Goal: Information Seeking & Learning: Learn about a topic

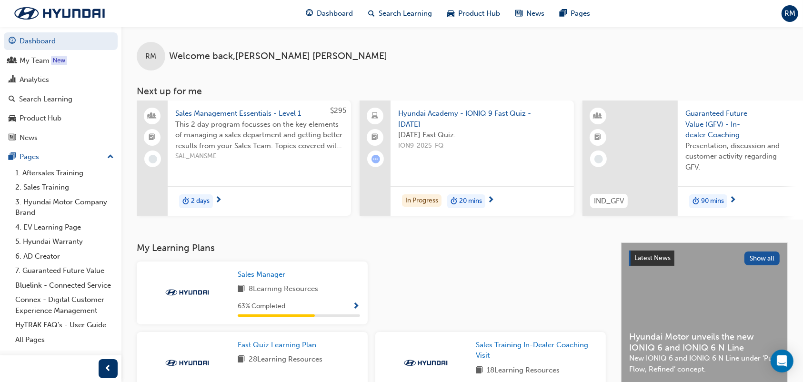
click at [263, 111] on span "Sales Management Essentials - Level 1" at bounding box center [259, 113] width 168 height 11
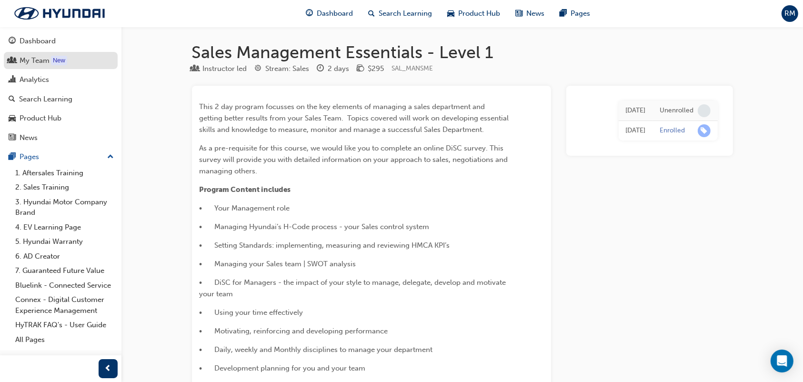
click at [41, 64] on div "My Team" at bounding box center [35, 60] width 30 height 11
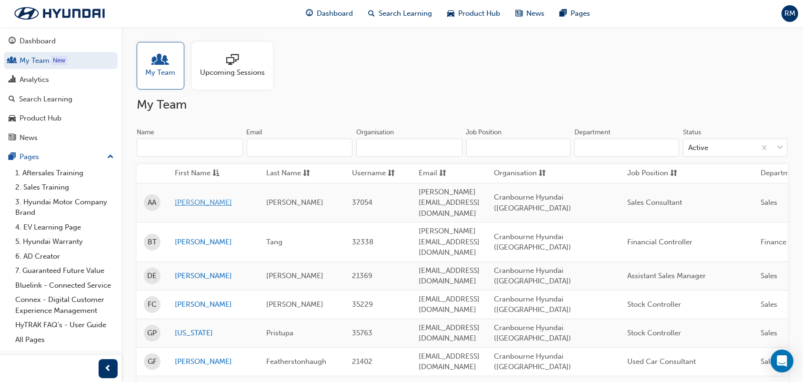
click at [194, 197] on link "[PERSON_NAME]" at bounding box center [213, 202] width 77 height 11
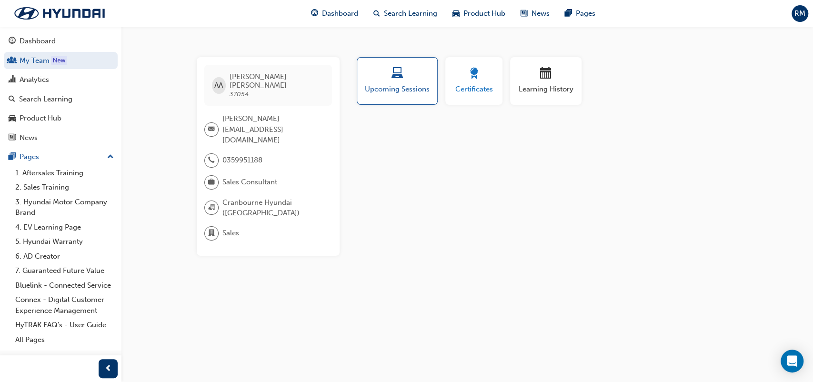
click at [453, 86] on span "Certificates" at bounding box center [473, 89] width 43 height 11
click at [409, 93] on span "Upcoming Sessions" at bounding box center [397, 89] width 67 height 11
click at [541, 84] on span "Learning History" at bounding box center [545, 89] width 57 height 11
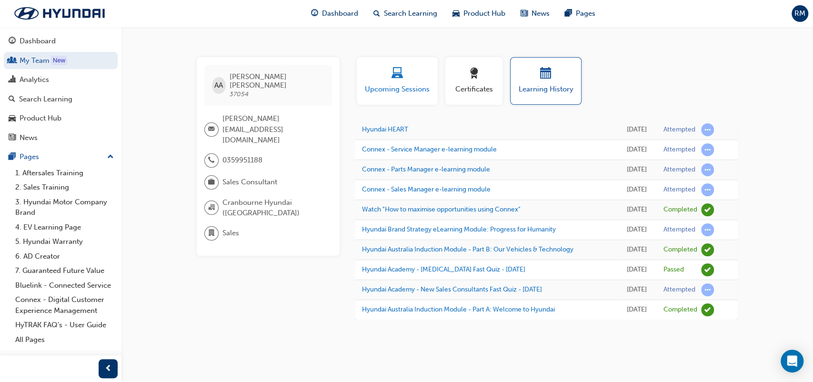
click at [422, 93] on span "Upcoming Sessions" at bounding box center [397, 89] width 67 height 11
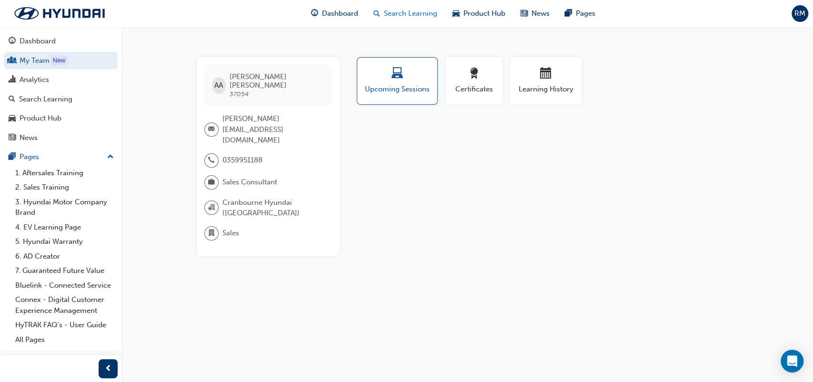
click at [405, 16] on span "Search Learning" at bounding box center [410, 13] width 53 height 11
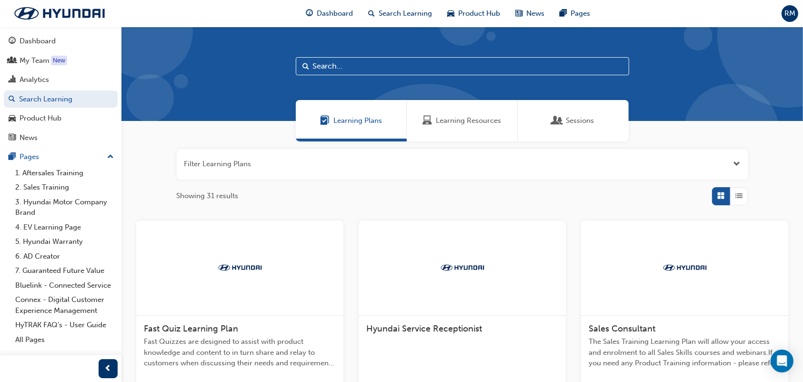
click at [563, 120] on div "Sessions" at bounding box center [572, 120] width 41 height 11
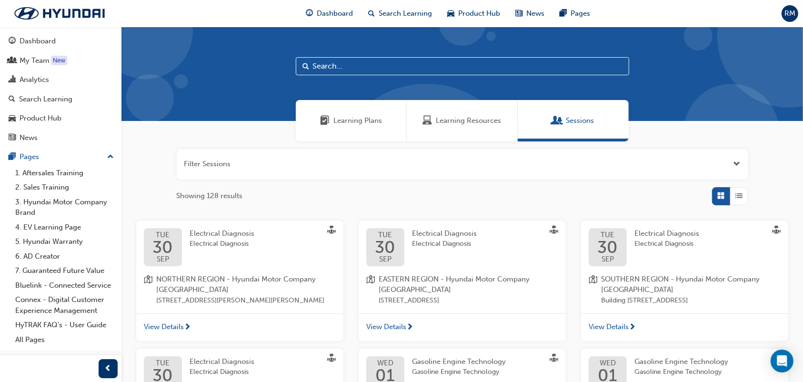
click at [308, 156] on button "button" at bounding box center [462, 164] width 571 height 30
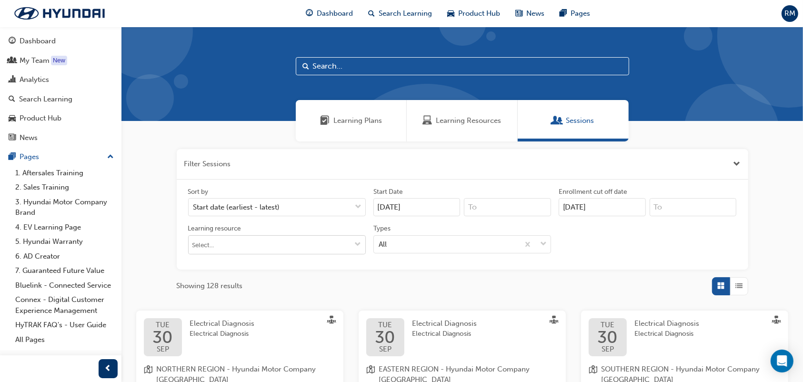
click at [289, 243] on input "Learning resource" at bounding box center [277, 245] width 177 height 18
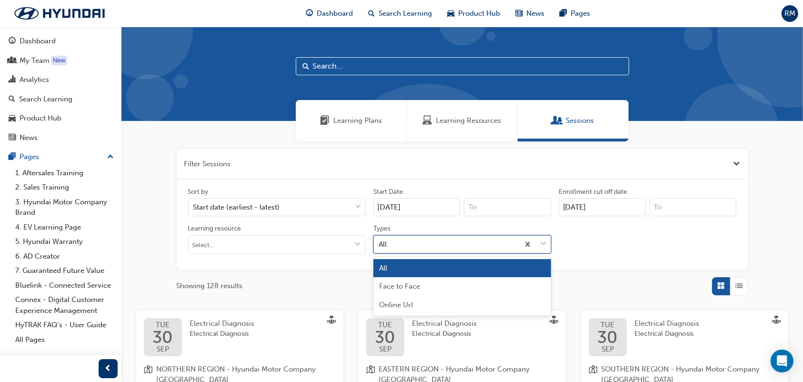
click at [429, 243] on div "All" at bounding box center [446, 244] width 145 height 17
click at [379, 243] on input "Types option All focused, 1 of 3. 3 results available. Use Up and Down to choos…" at bounding box center [379, 243] width 1 height 8
click at [416, 287] on span "Face to Face" at bounding box center [399, 286] width 41 height 9
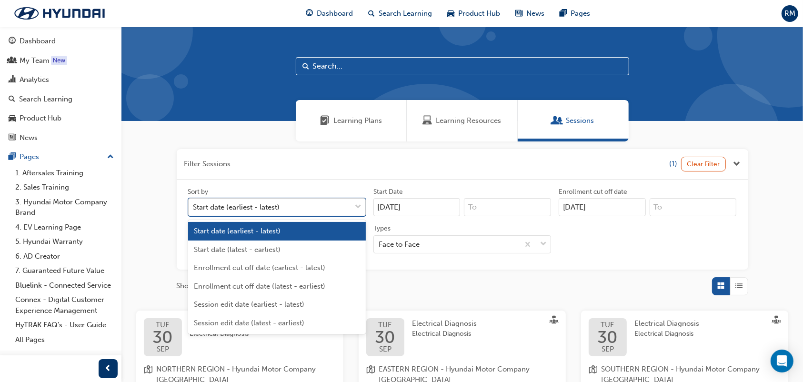
click at [299, 211] on div "Start date (earliest - latest)" at bounding box center [270, 207] width 162 height 17
click at [194, 211] on input "Sort by option Start date (earliest - latest) focused, 1 of 6. 6 results availa…" at bounding box center [193, 207] width 1 height 8
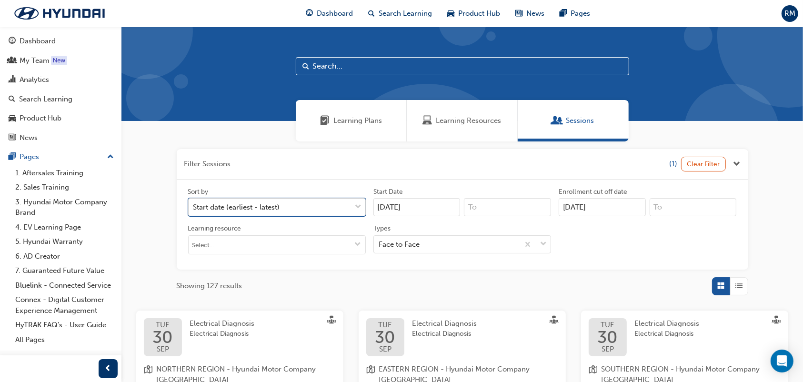
click at [317, 207] on div "Start date (earliest - latest)" at bounding box center [270, 207] width 162 height 17
click at [194, 207] on input "Sort by 0 results available. Select is focused ,type to refine list, press Down…" at bounding box center [193, 207] width 1 height 8
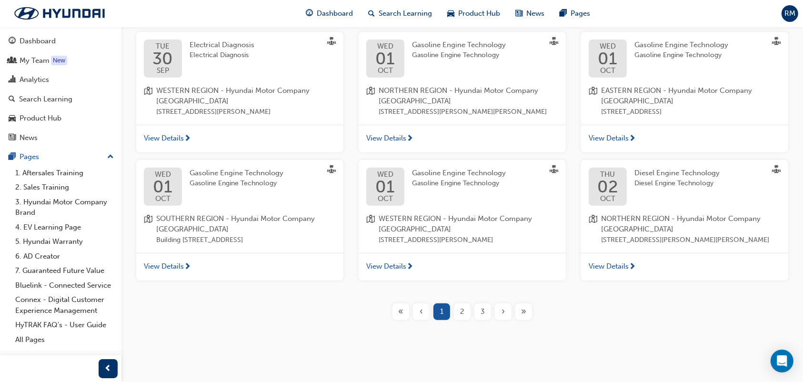
scroll to position [429, 0]
click at [467, 309] on div "2" at bounding box center [462, 311] width 17 height 17
click at [461, 315] on span "2" at bounding box center [462, 311] width 4 height 11
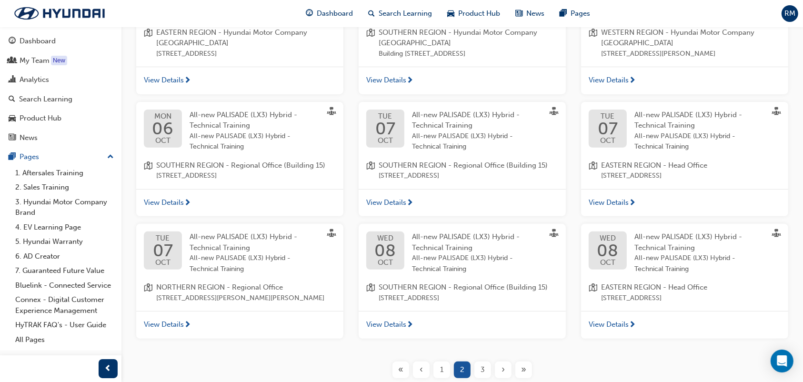
scroll to position [406, 0]
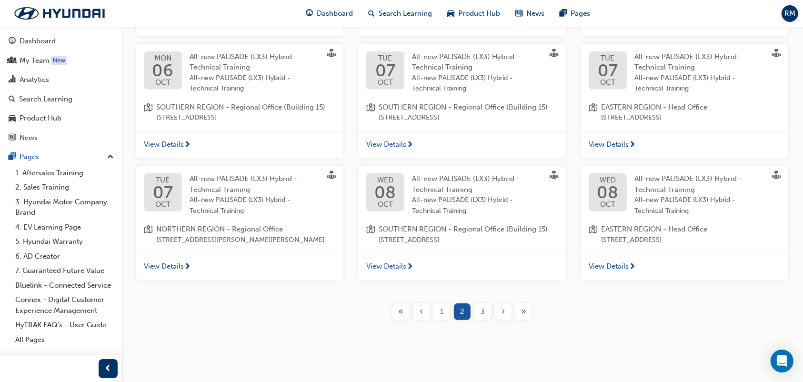
click at [485, 312] on div "3" at bounding box center [482, 311] width 17 height 17
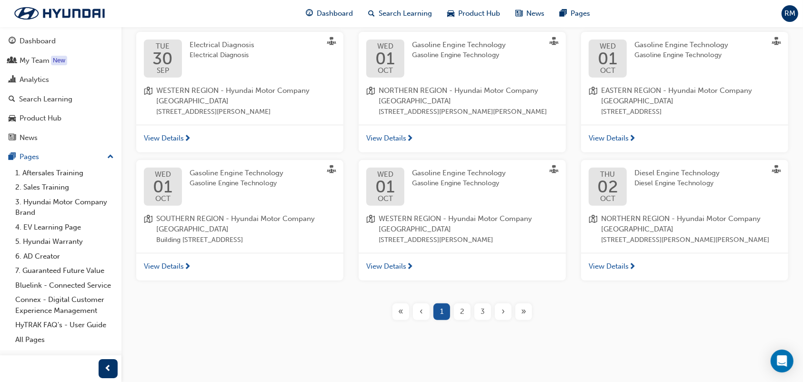
click at [485, 311] on div "3" at bounding box center [482, 311] width 17 height 17
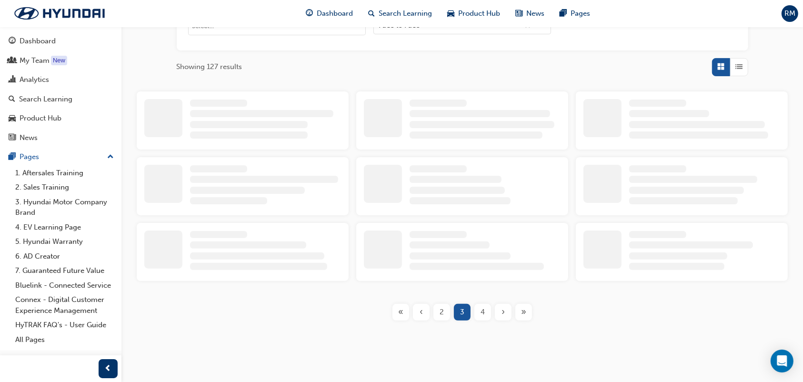
scroll to position [411, 0]
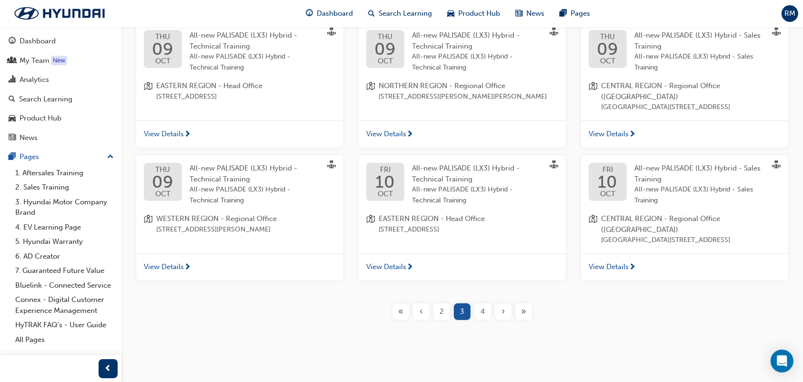
click at [485, 311] on div "4" at bounding box center [482, 311] width 17 height 17
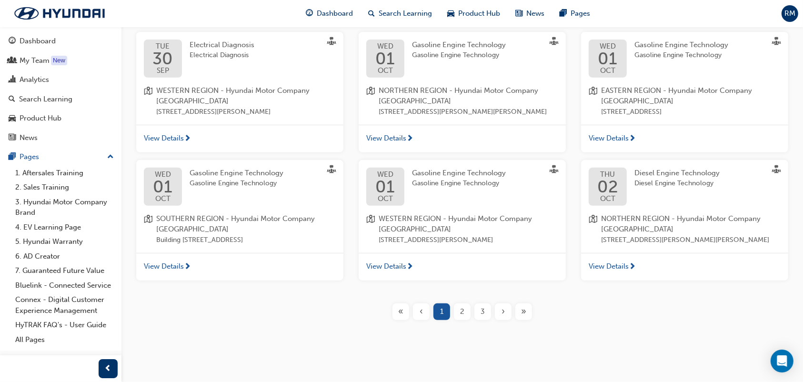
click at [485, 320] on div "3" at bounding box center [482, 311] width 17 height 17
click at [488, 320] on div "3" at bounding box center [482, 311] width 17 height 17
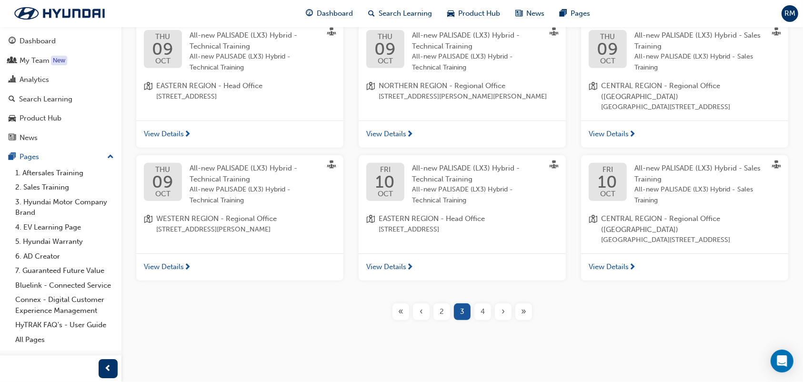
click at [485, 310] on div "4" at bounding box center [482, 311] width 17 height 17
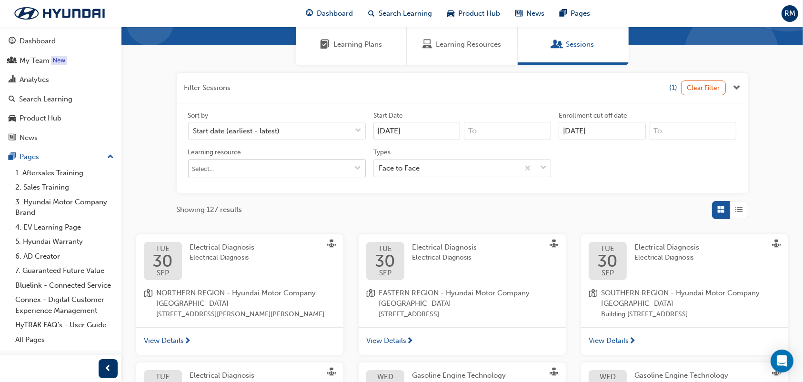
scroll to position [30, 0]
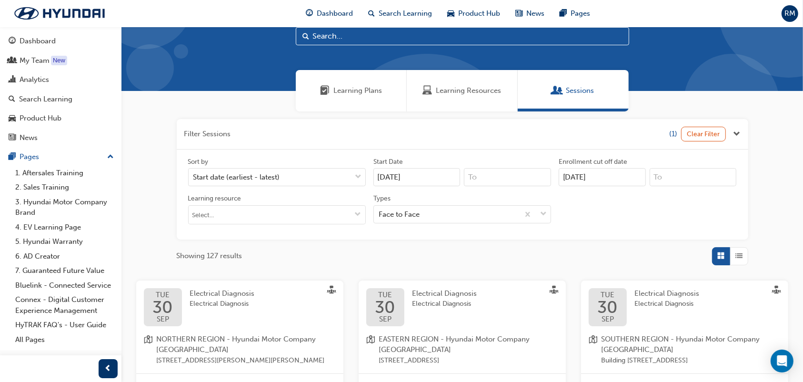
click at [736, 131] on span "Close the filter" at bounding box center [736, 134] width 7 height 11
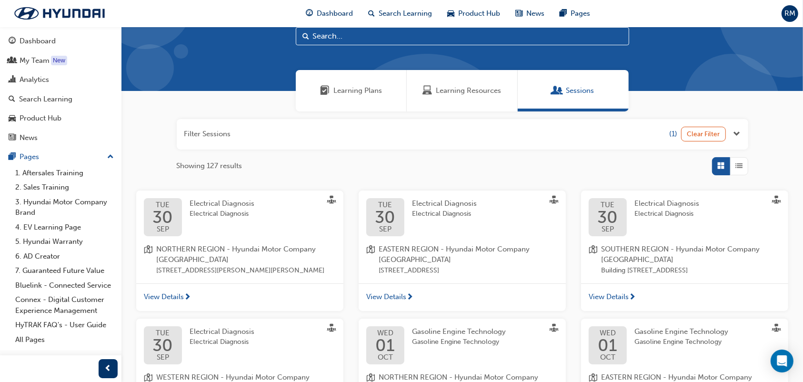
click at [736, 131] on span "Open the filter" at bounding box center [736, 134] width 7 height 11
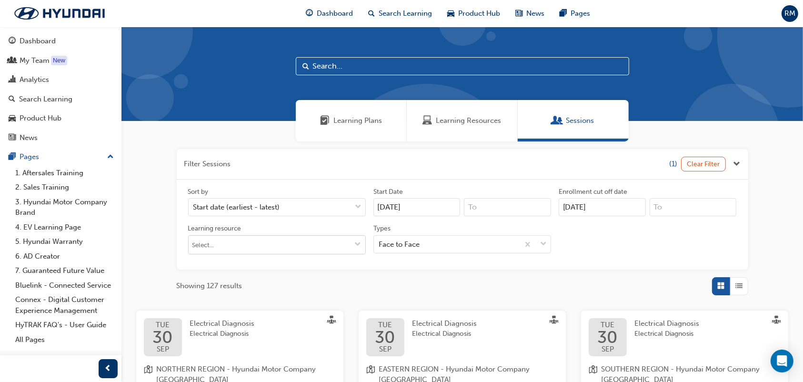
click at [261, 248] on input "Learning resource" at bounding box center [277, 245] width 177 height 18
click at [373, 128] on div "Learning Plans" at bounding box center [351, 120] width 111 height 41
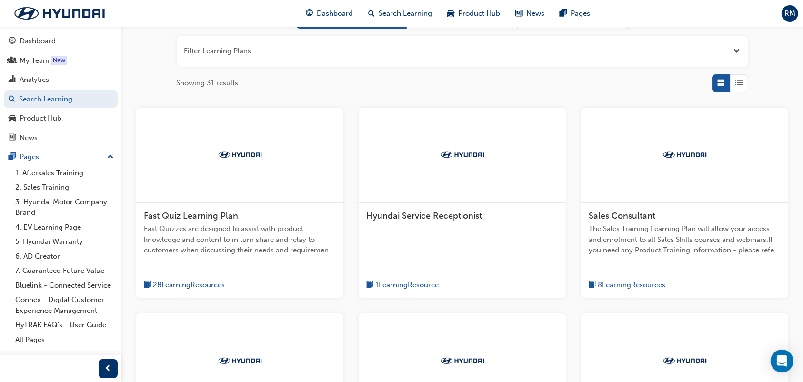
scroll to position [190, 0]
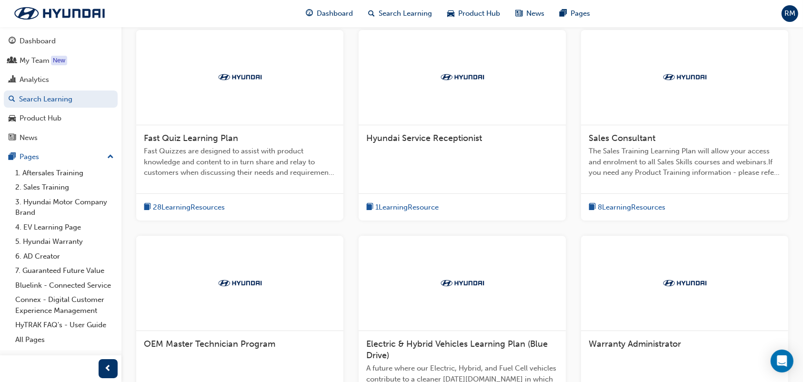
click at [631, 201] on div "8 Learning Resources" at bounding box center [627, 207] width 77 height 12
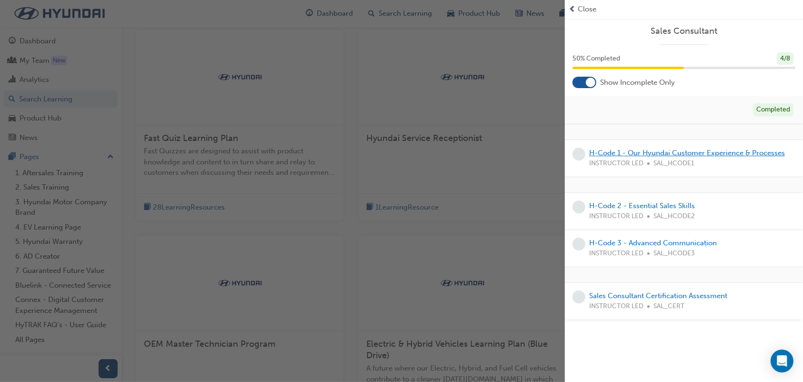
click at [671, 150] on link "H-Code 1 - Our Hyundai Customer Experience & Processes" at bounding box center [687, 153] width 196 height 9
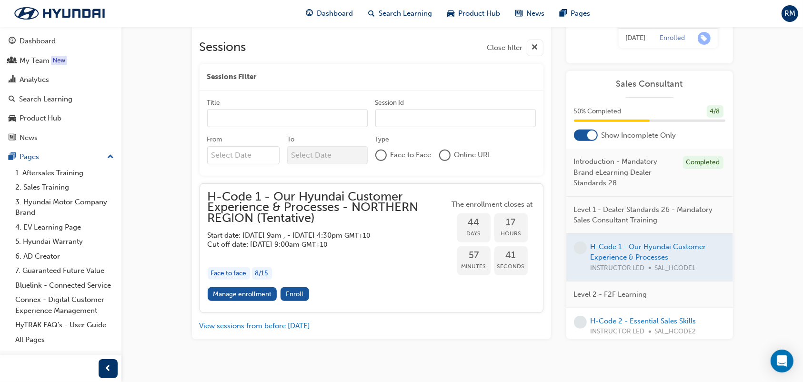
scroll to position [389, 0]
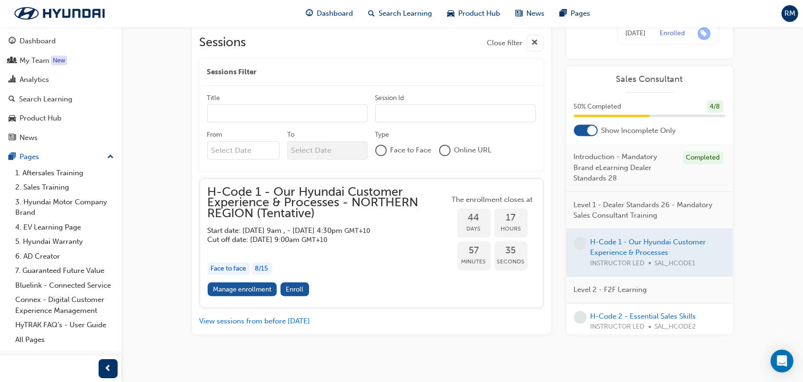
click at [338, 215] on span "H-Code 1 - Our Hyundai Customer Experience & Processes - NORTHERN REGION (Tenta…" at bounding box center [329, 203] width 242 height 32
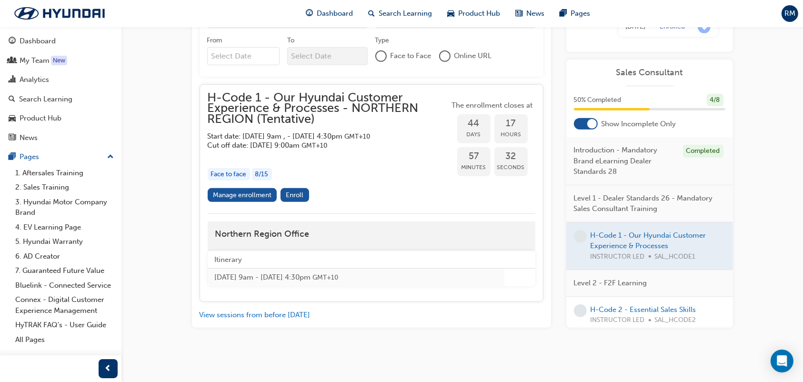
scroll to position [492, 0]
click at [250, 194] on link "Manage enrollment" at bounding box center [243, 195] width 70 height 14
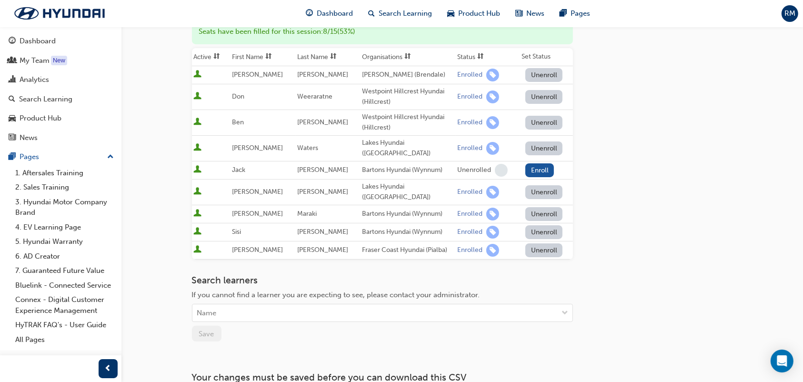
scroll to position [224, 0]
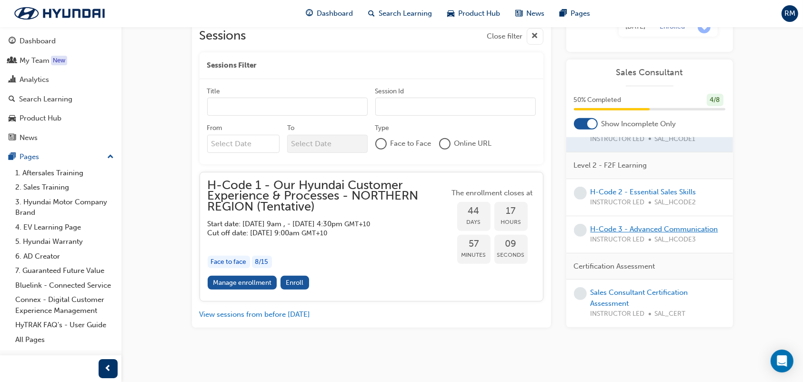
scroll to position [127, 0]
click at [648, 187] on link "H-Code 2 - Essential Sales Skills" at bounding box center [643, 191] width 106 height 9
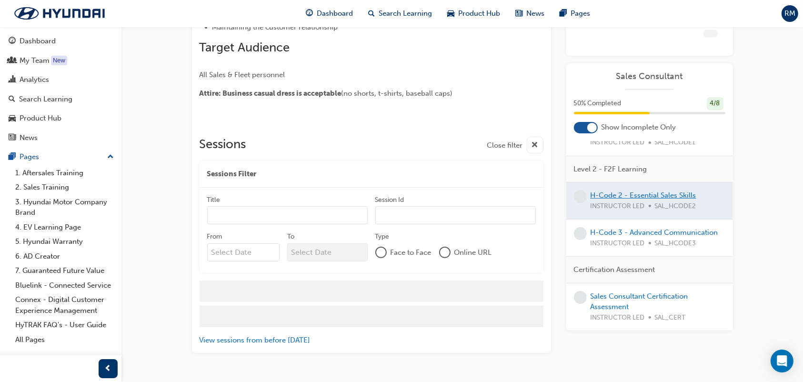
scroll to position [252, 0]
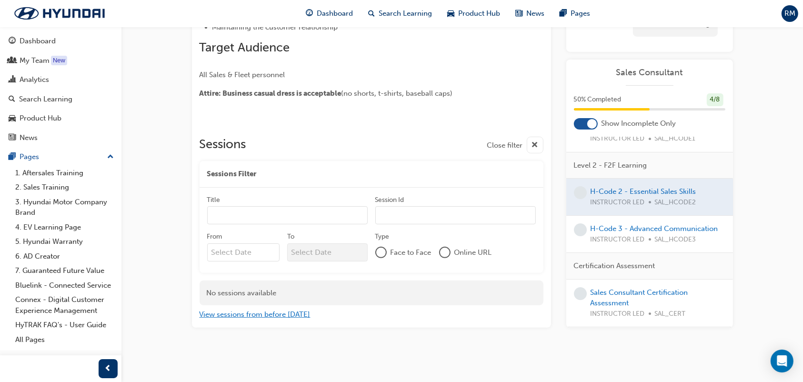
click at [258, 314] on button "View sessions from before [DATE]" at bounding box center [255, 314] width 111 height 11
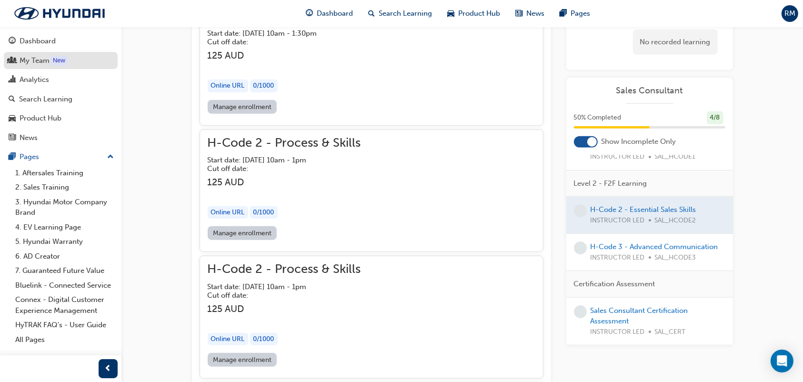
scroll to position [887, 0]
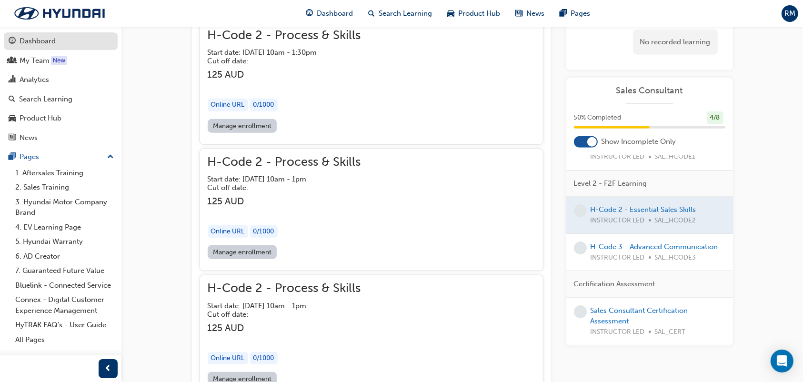
click at [76, 47] on div "Dashboard" at bounding box center [61, 41] width 104 height 12
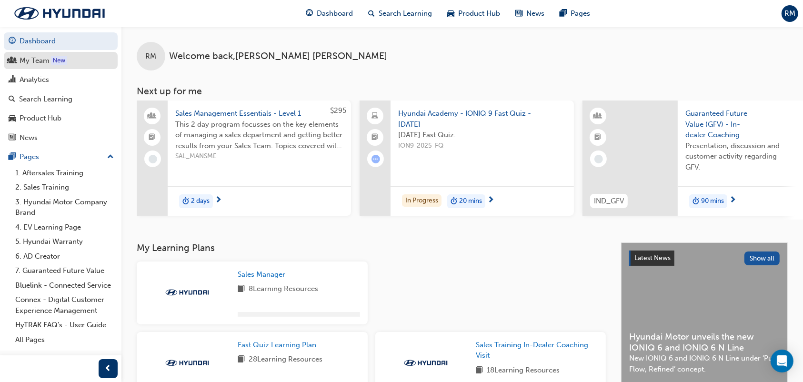
click at [103, 53] on link "My Team New" at bounding box center [61, 61] width 114 height 18
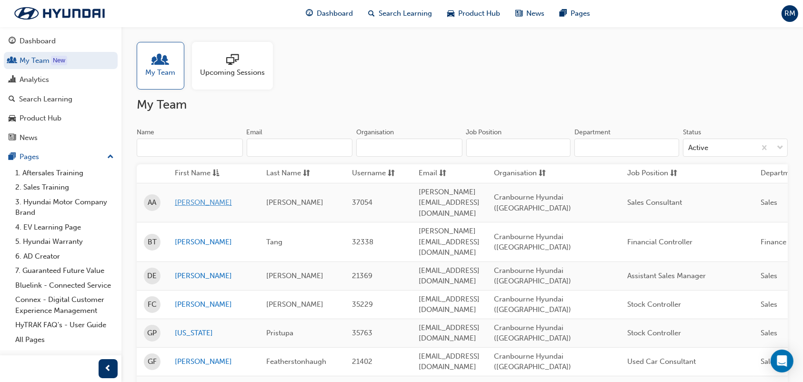
click at [173, 198] on td "[PERSON_NAME]" at bounding box center [213, 203] width 91 height 40
click at [180, 197] on link "[PERSON_NAME]" at bounding box center [213, 202] width 77 height 11
